Goal: Information Seeking & Learning: Check status

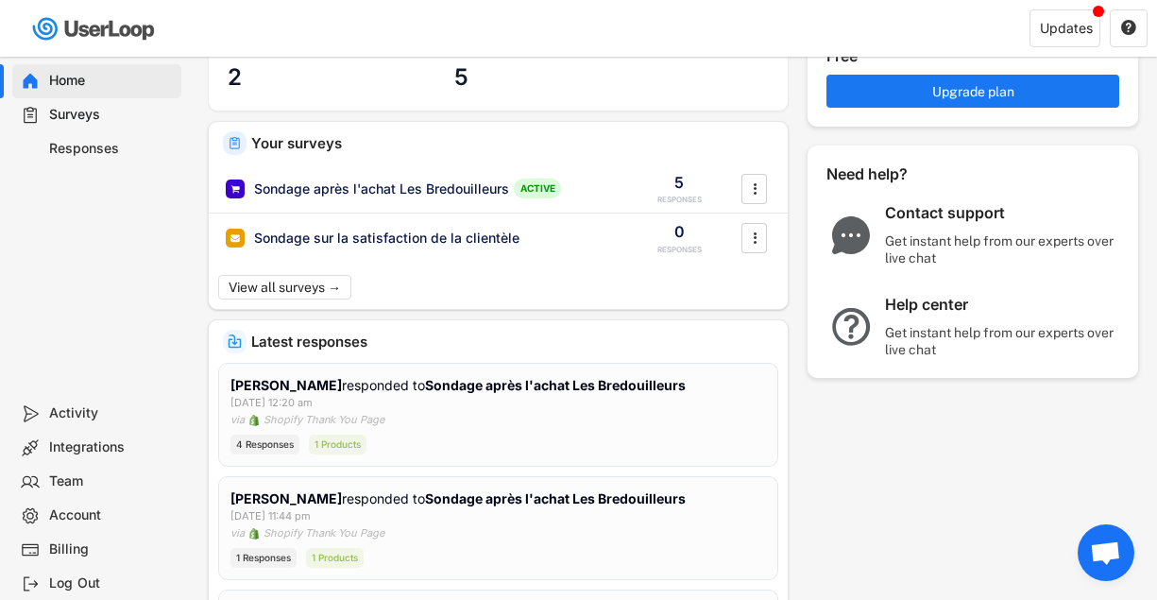
scroll to position [139, 0]
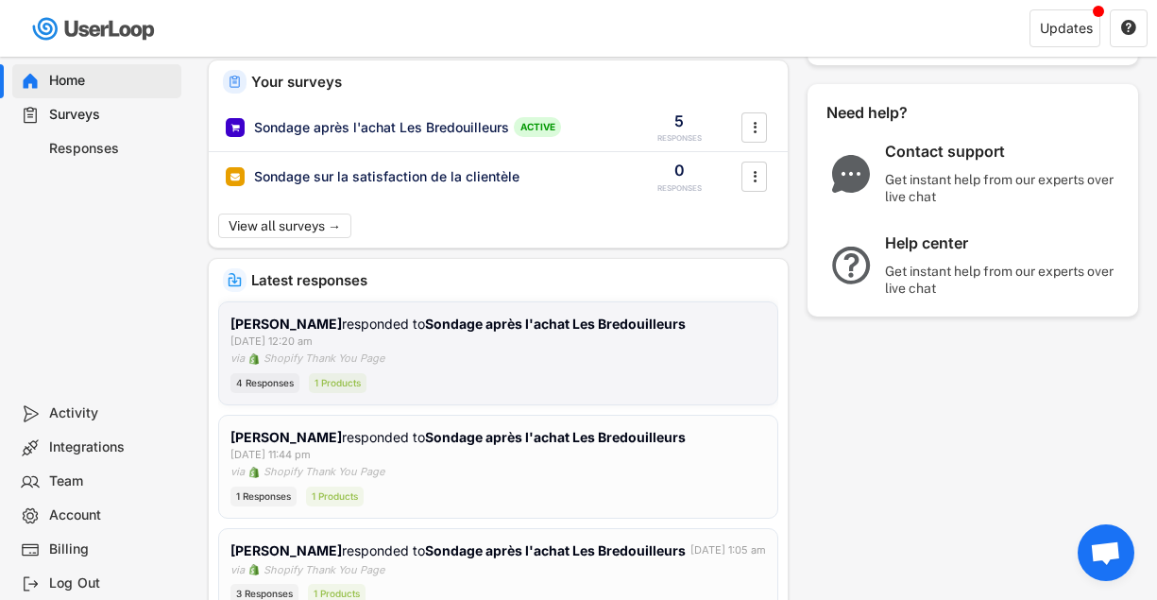
click at [412, 357] on div "[PERSON_NAME] responded to Sondage après l'achat Les Bredouilleurs [DATE] 12:20…" at bounding box center [499, 353] width 536 height 79
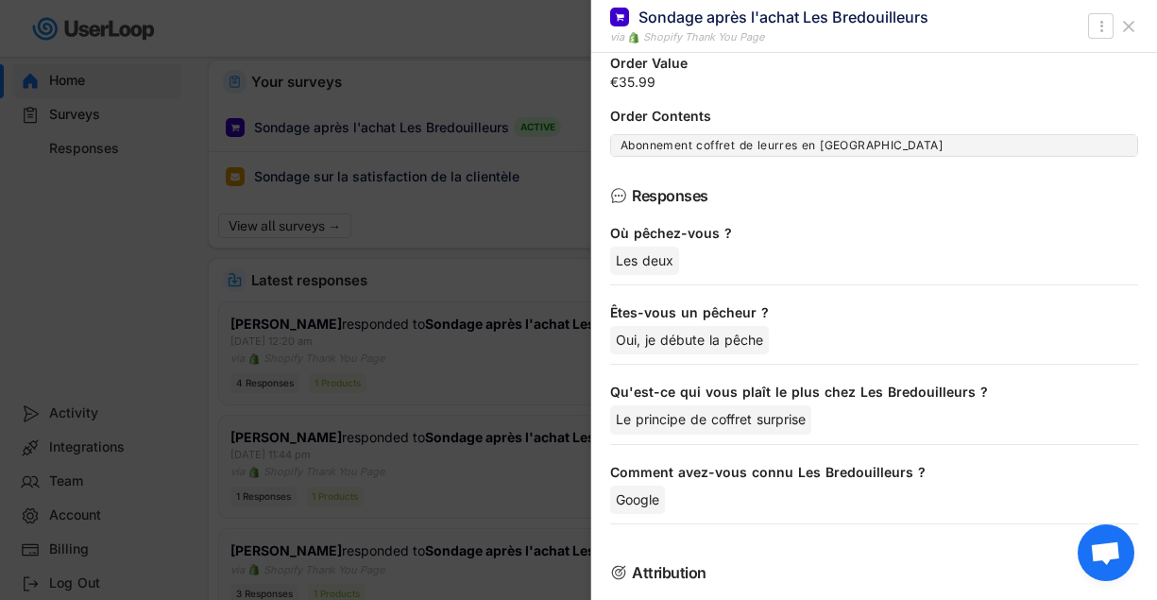
scroll to position [0, 0]
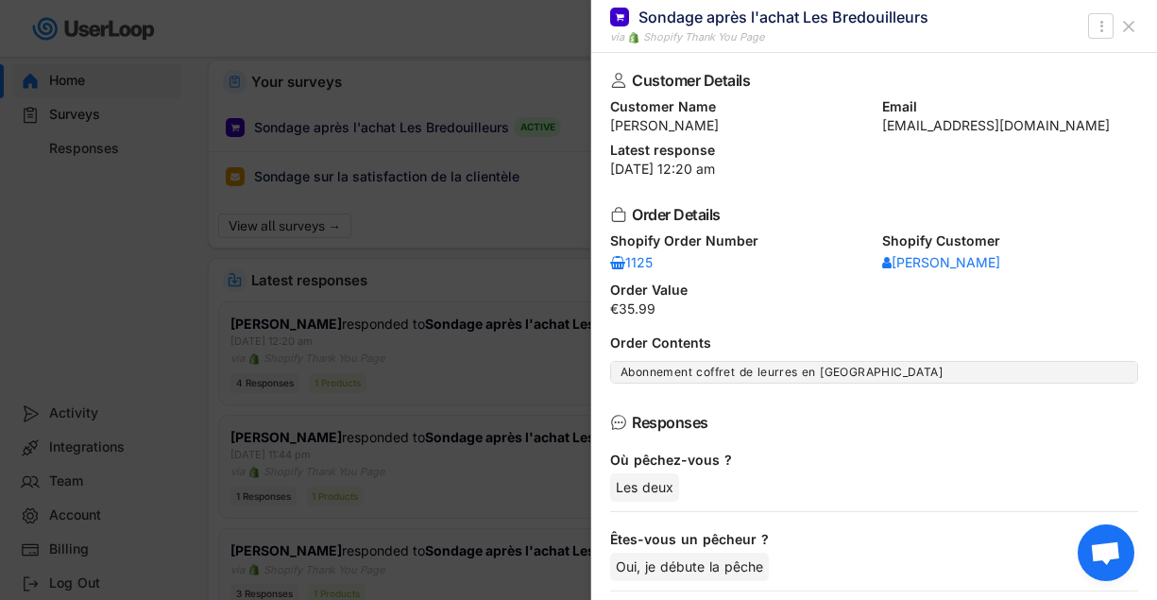
click at [1126, 25] on icon at bounding box center [1129, 26] width 19 height 19
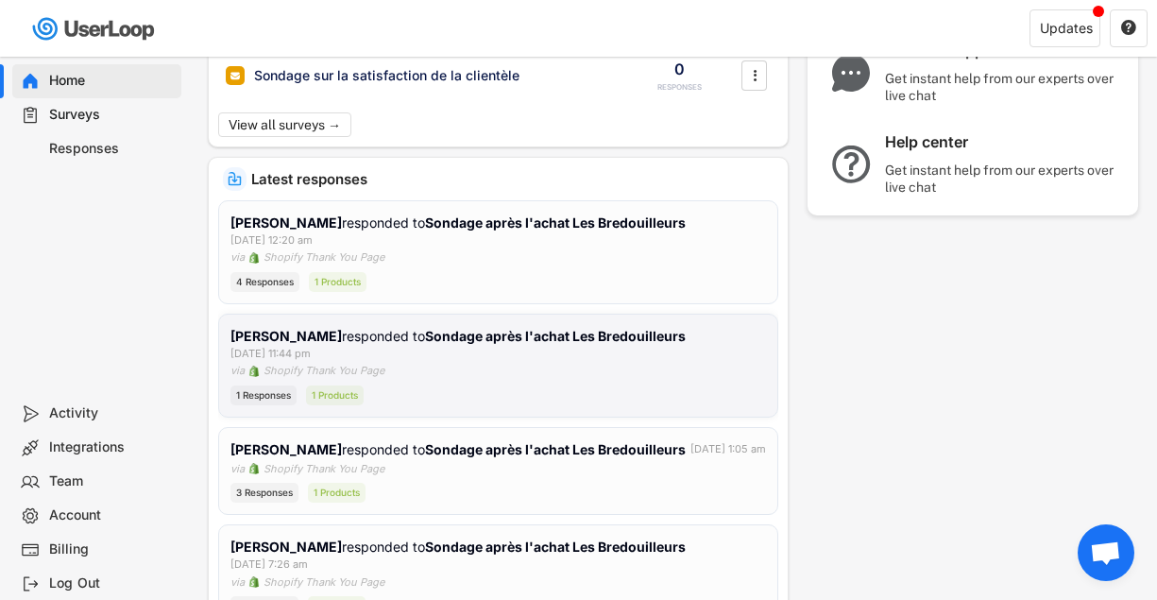
scroll to position [306, 0]
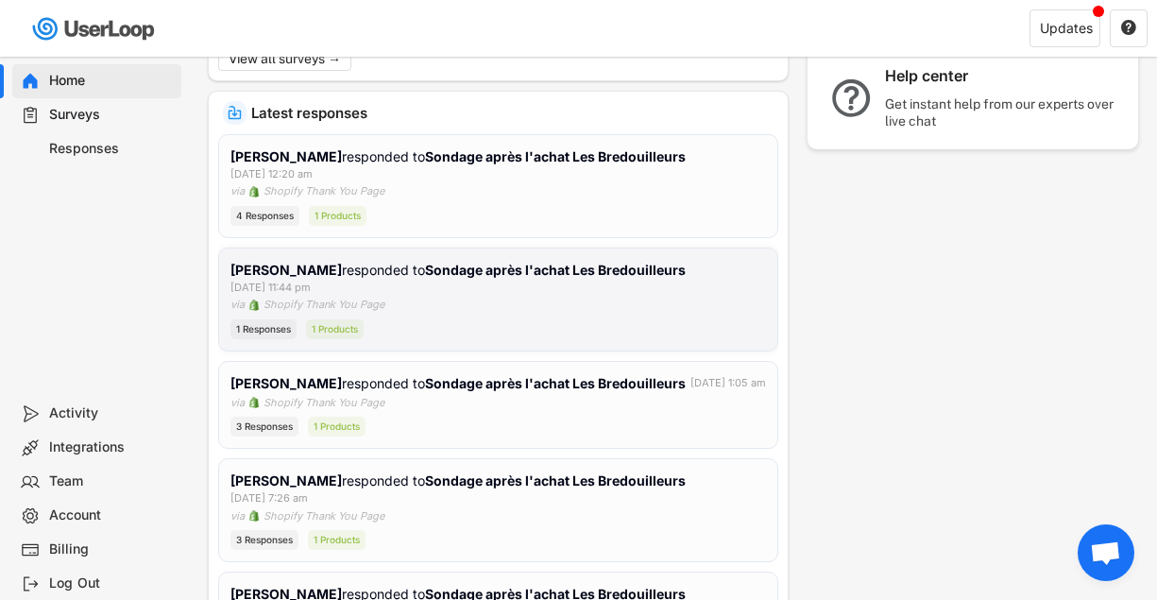
click at [460, 304] on div "[PERSON_NAME] responded to Sondage après l'achat Les Bredouilleurs [DATE] 11:44…" at bounding box center [499, 299] width 536 height 79
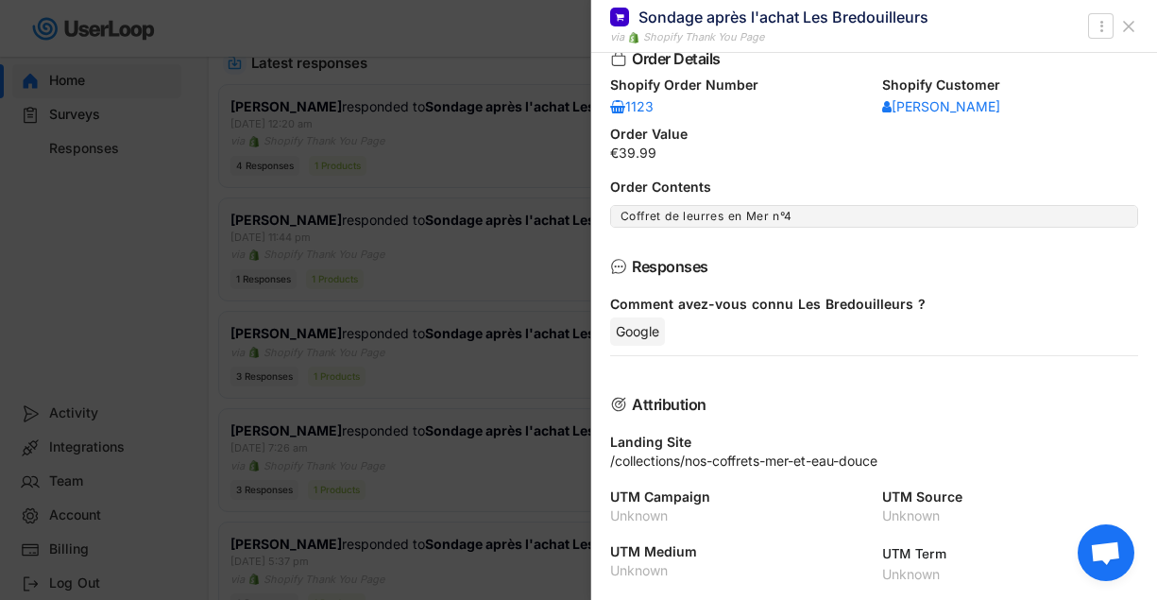
scroll to position [402, 0]
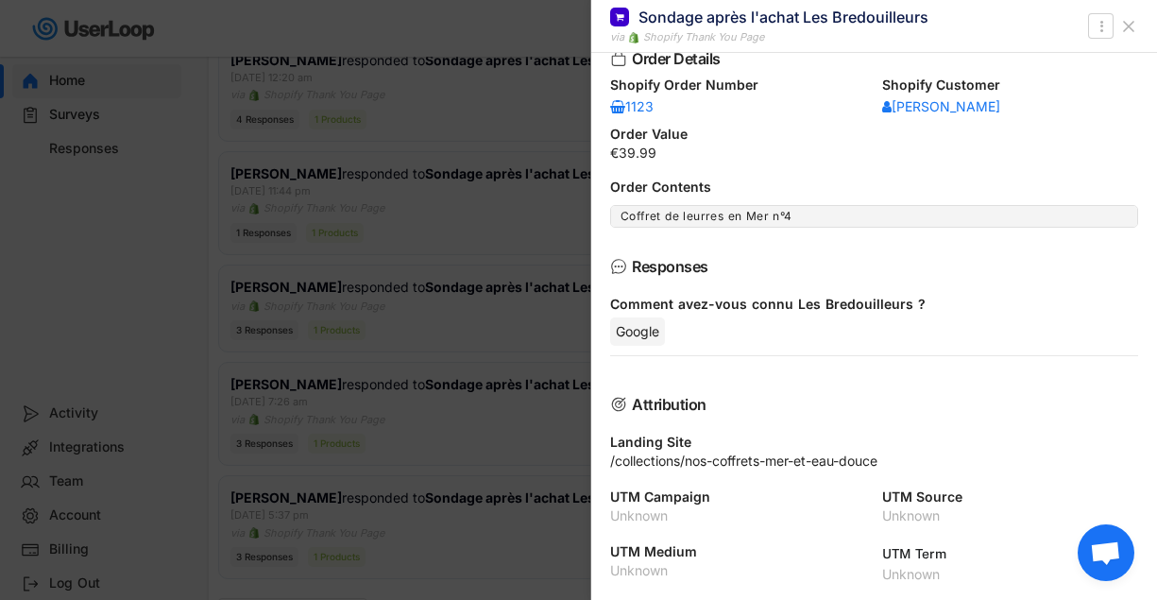
click at [434, 286] on div at bounding box center [578, 300] width 1157 height 600
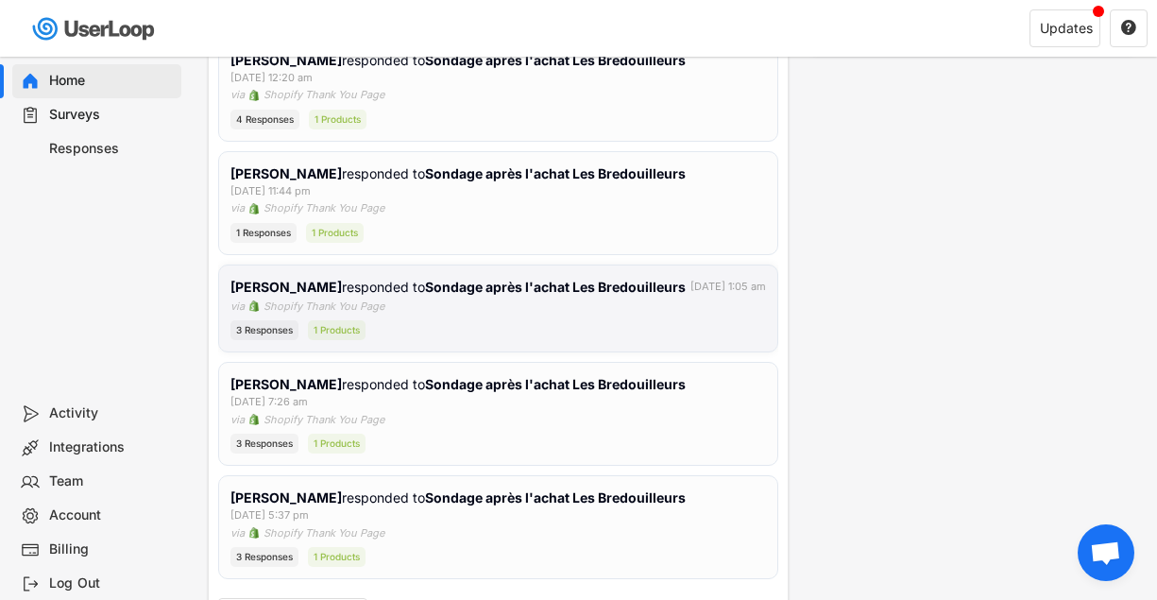
click at [449, 317] on div "[PERSON_NAME] responded to Sondage après l'achat Les Bredouilleurs [DATE] 1:05 …" at bounding box center [499, 309] width 536 height 64
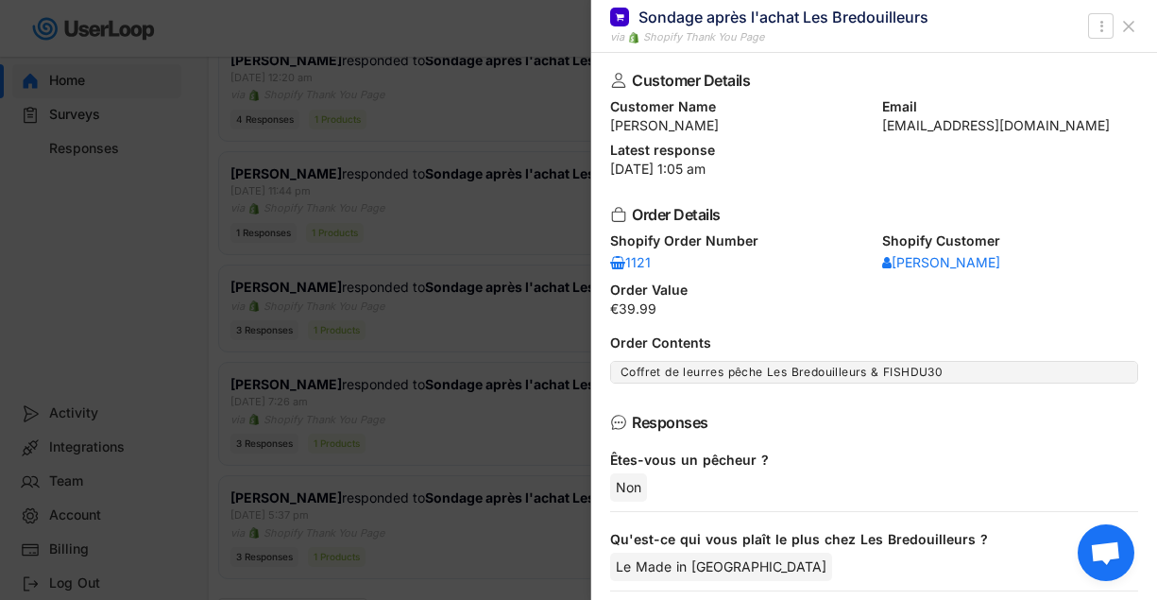
scroll to position [99, 0]
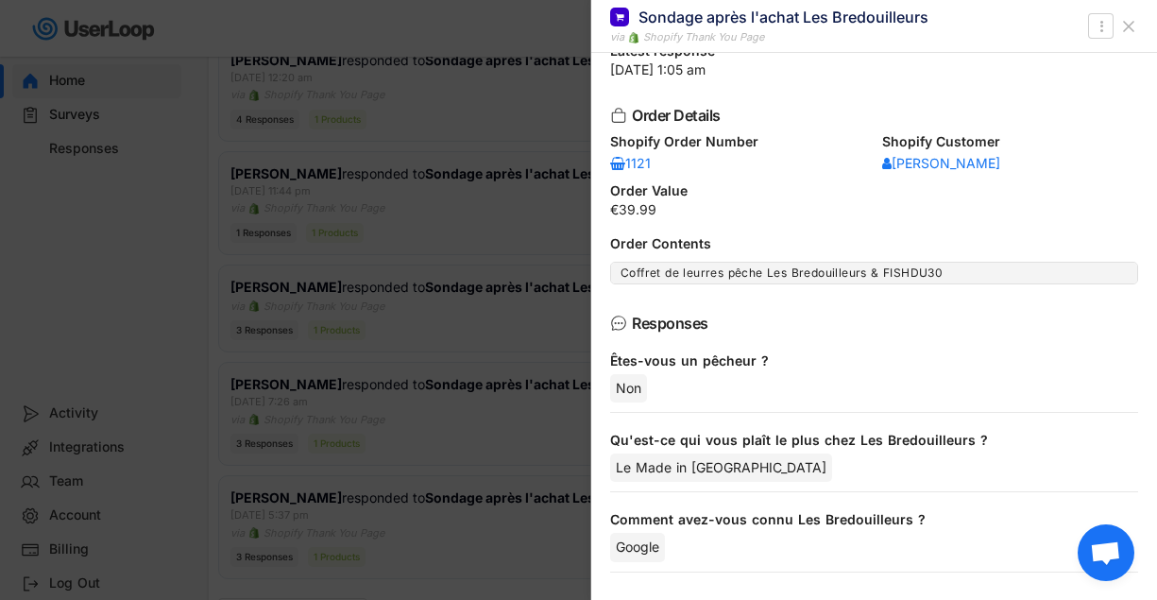
click at [466, 334] on div at bounding box center [578, 300] width 1157 height 600
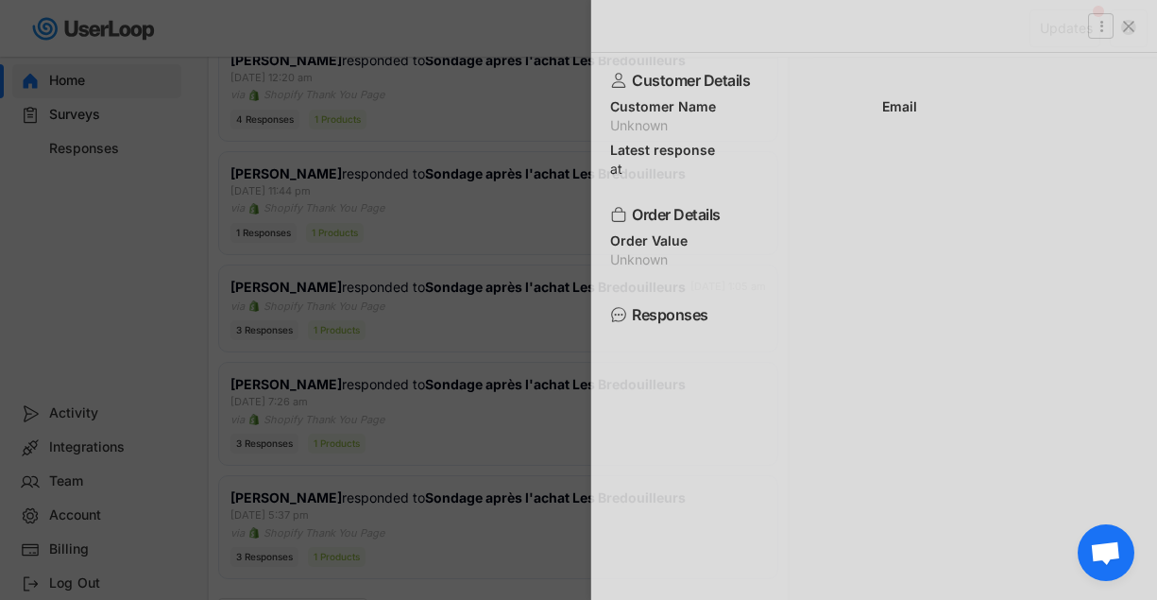
scroll to position [0, 0]
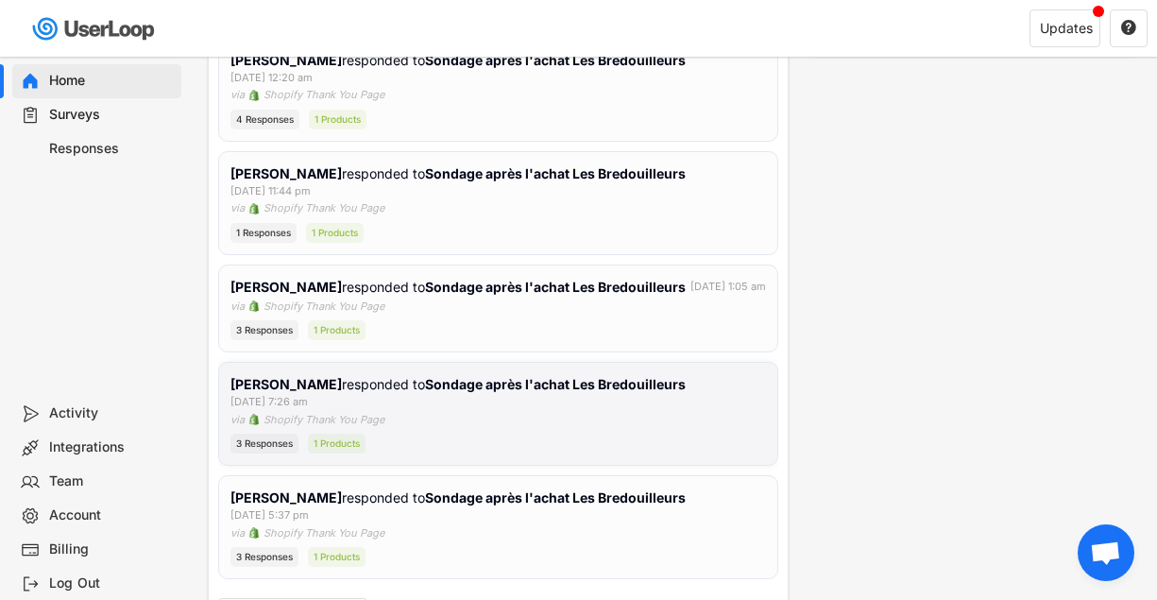
click at [473, 437] on div "[PERSON_NAME] responded to Sondage après l'achat Les Bredouilleurs [DATE] 7:26 …" at bounding box center [499, 413] width 536 height 79
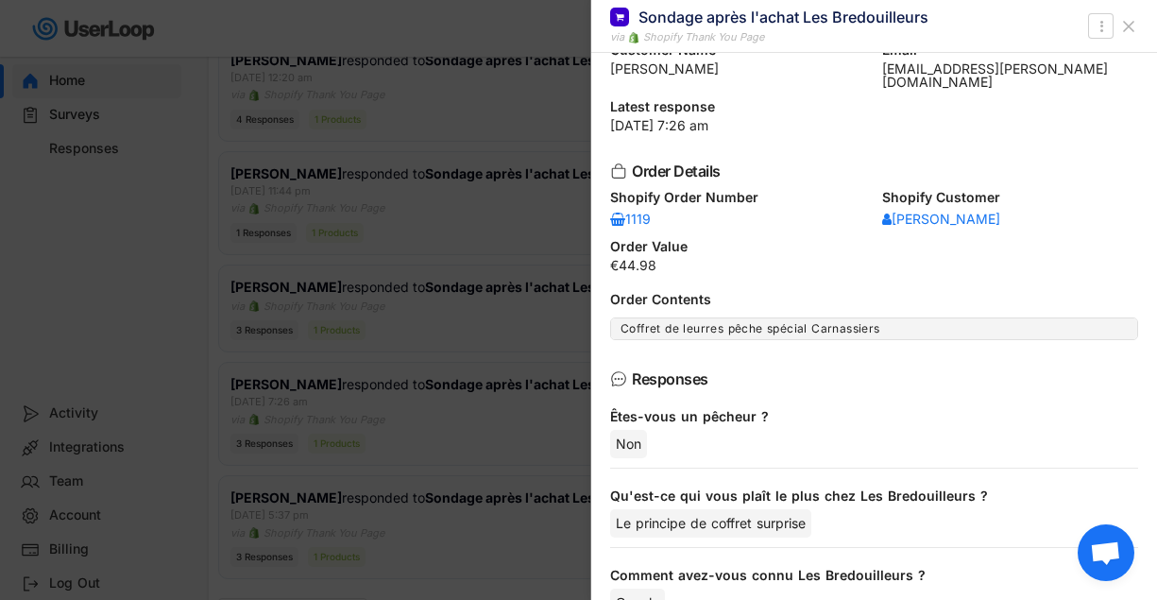
scroll to position [158, 0]
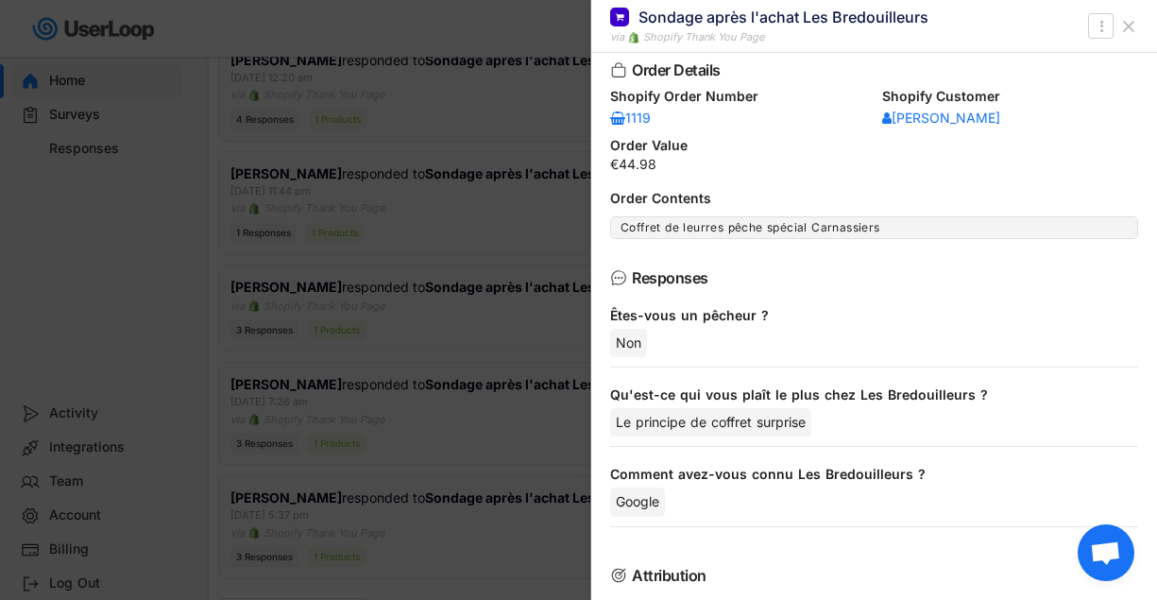
click at [455, 443] on div at bounding box center [578, 300] width 1157 height 600
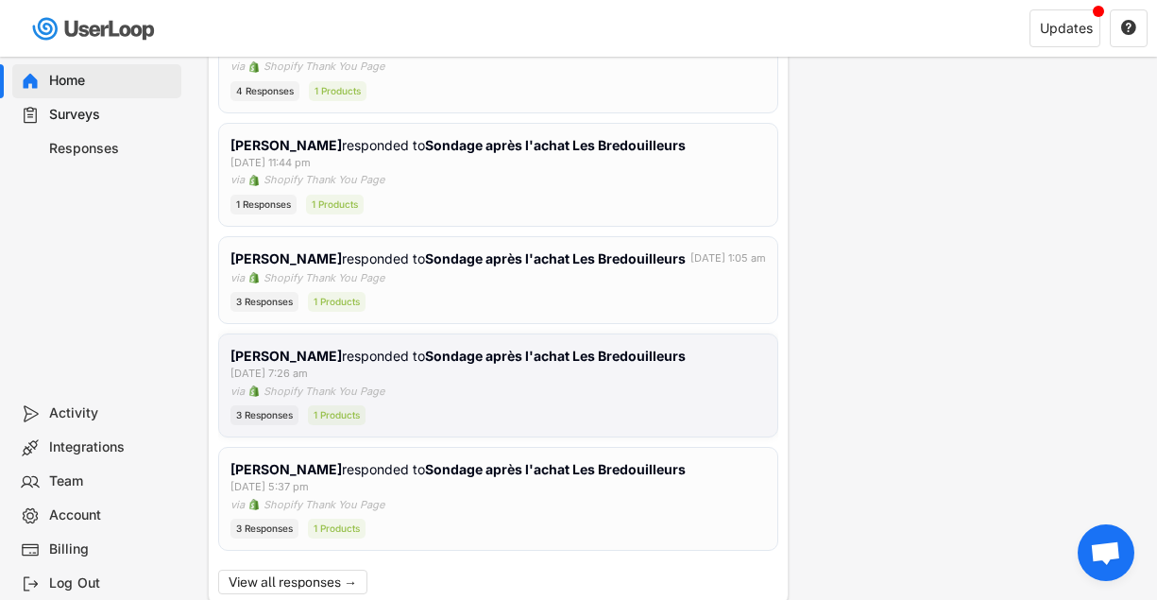
scroll to position [465, 0]
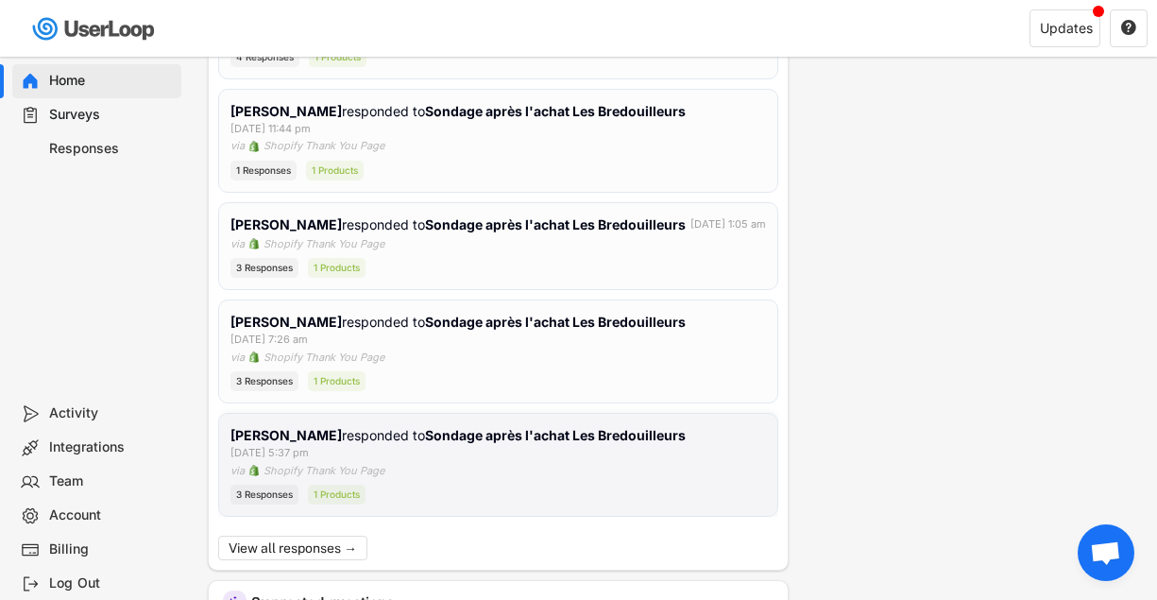
click at [458, 485] on div "[PERSON_NAME] responded to Sondage après l'achat Les Bredouilleurs [DATE] 5:37 …" at bounding box center [499, 464] width 536 height 79
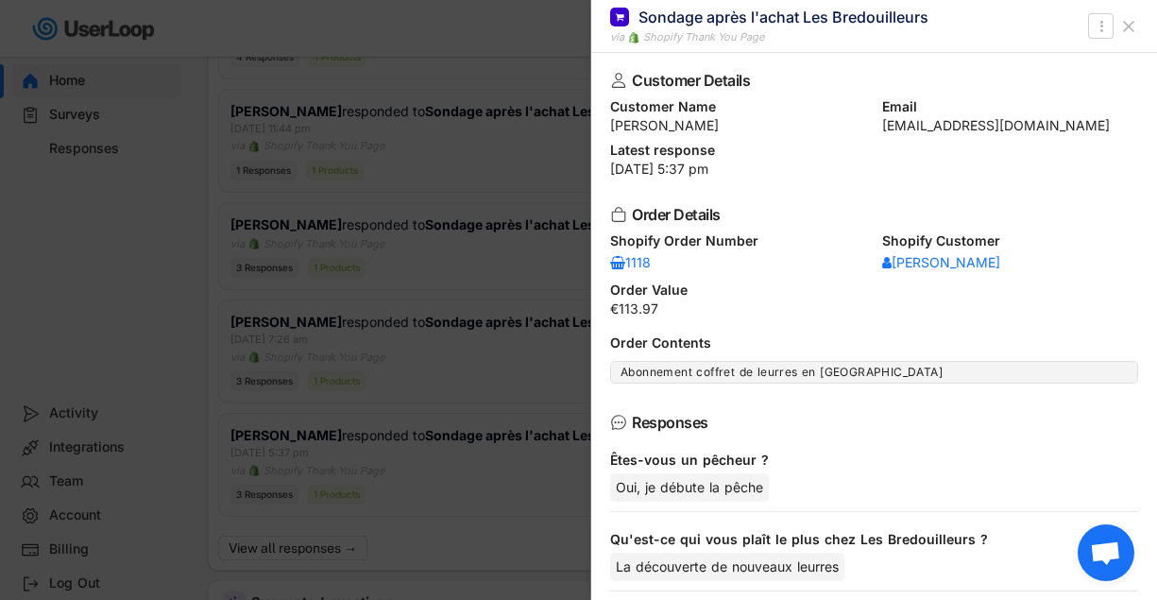
scroll to position [368, 0]
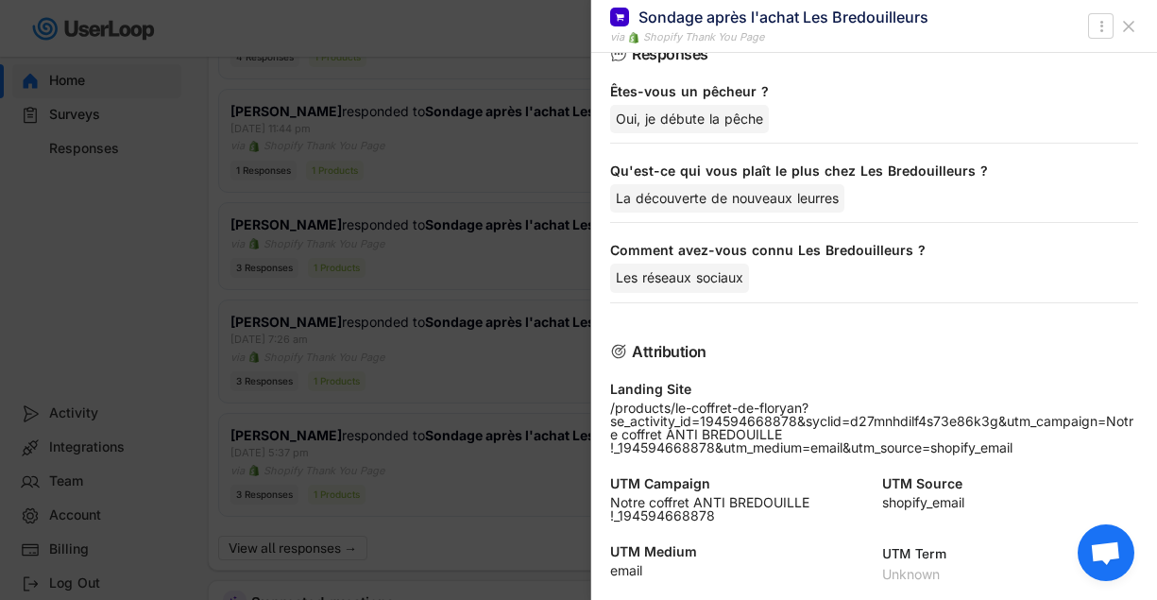
click at [495, 408] on div at bounding box center [578, 300] width 1157 height 600
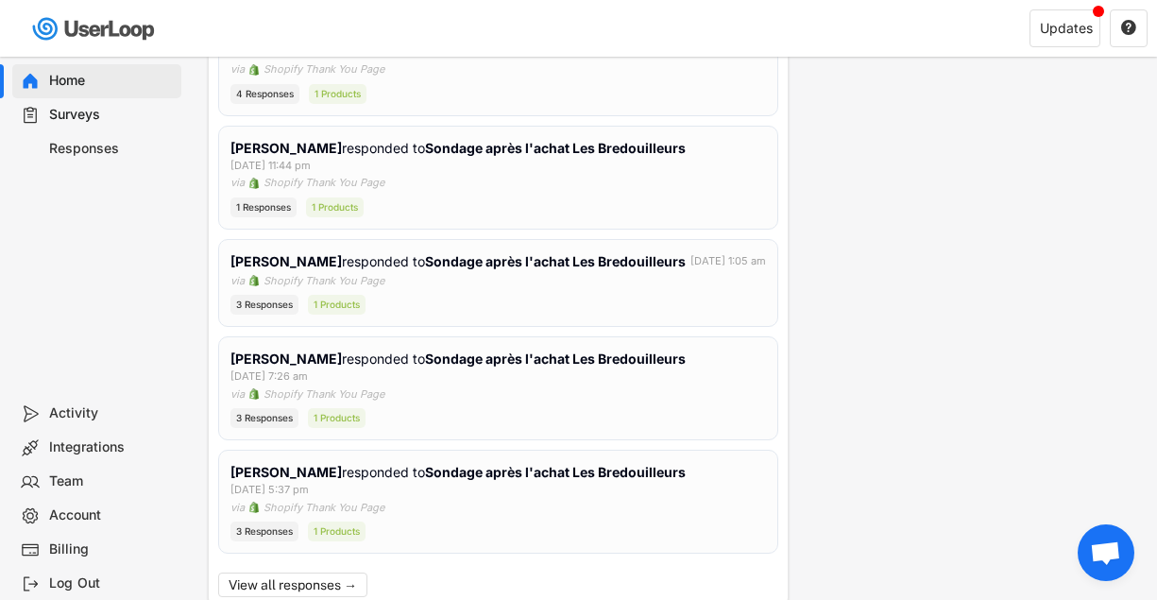
scroll to position [373, 0]
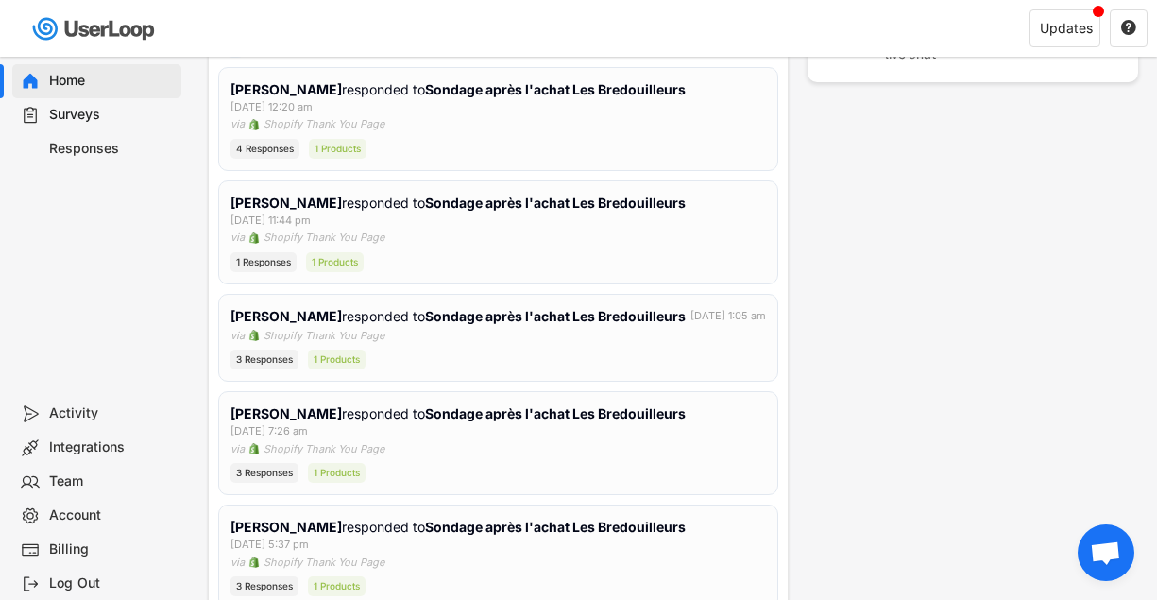
click at [82, 151] on div "Responses" at bounding box center [111, 149] width 125 height 18
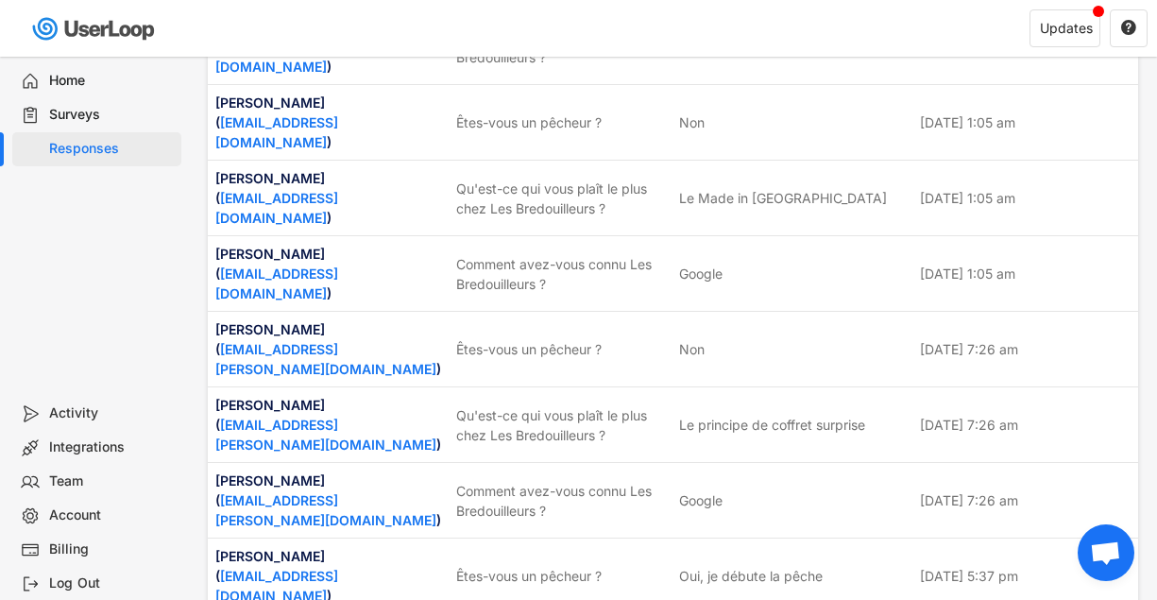
scroll to position [326, 0]
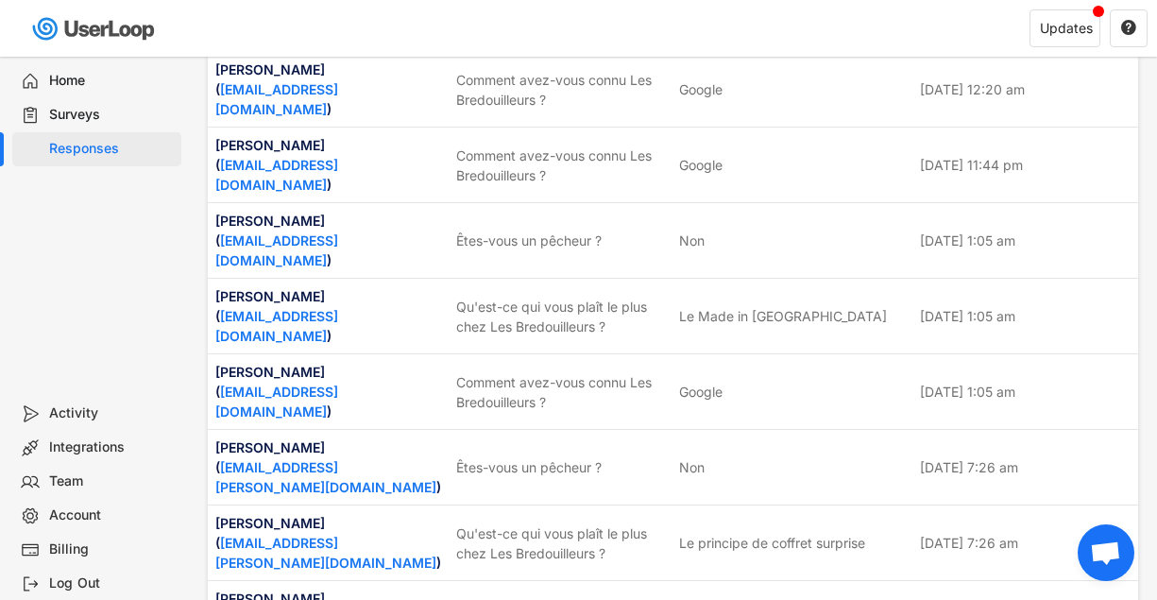
click at [88, 80] on div "Home" at bounding box center [111, 81] width 125 height 18
